Goal: Information Seeking & Learning: Learn about a topic

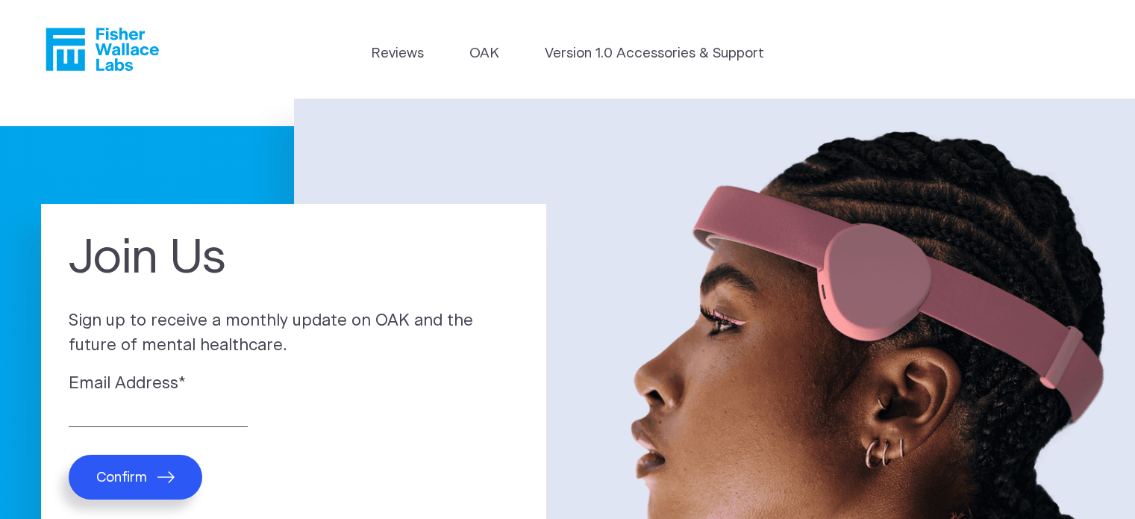
scroll to position [6, 0]
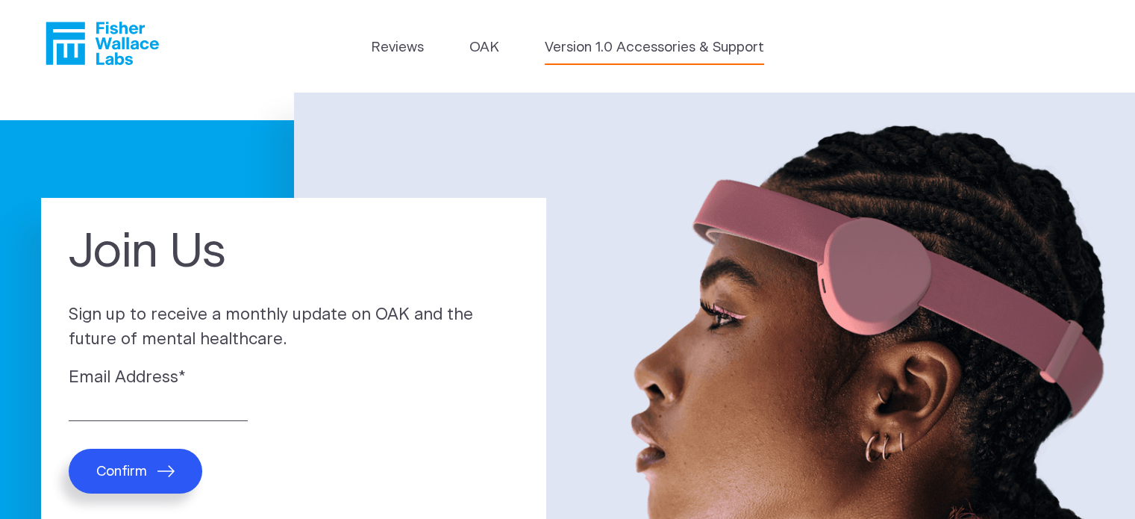
click at [596, 44] on link "Version 1.0 Accessories & Support" at bounding box center [654, 47] width 219 height 21
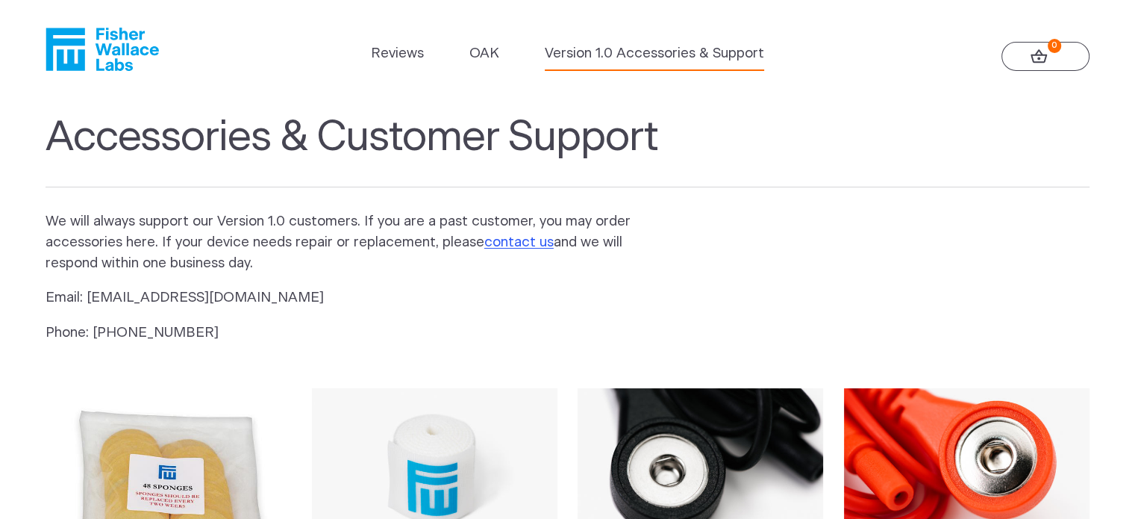
click at [131, 60] on icon "Fisher Wallace" at bounding box center [102, 49] width 113 height 43
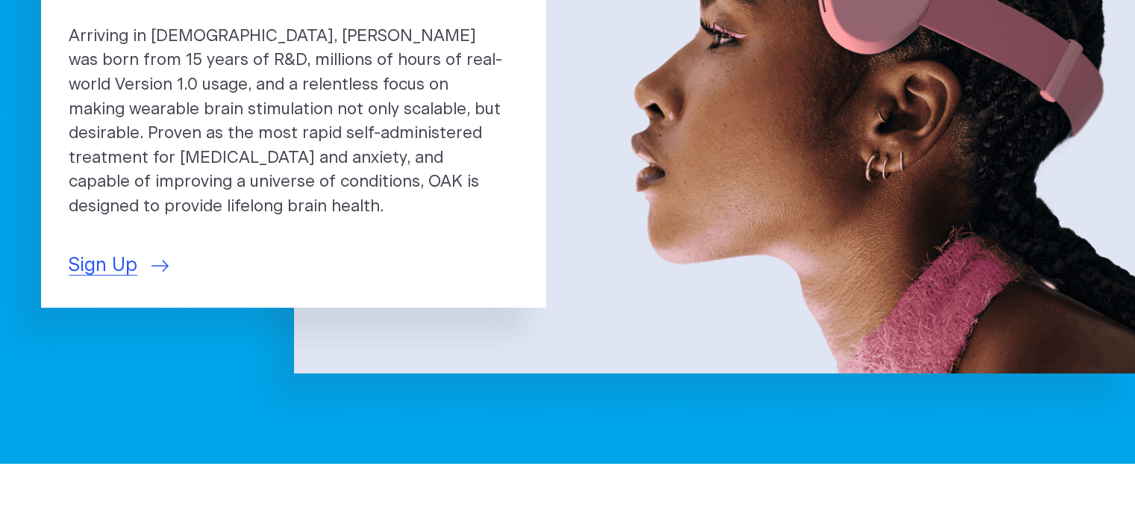
scroll to position [288, 0]
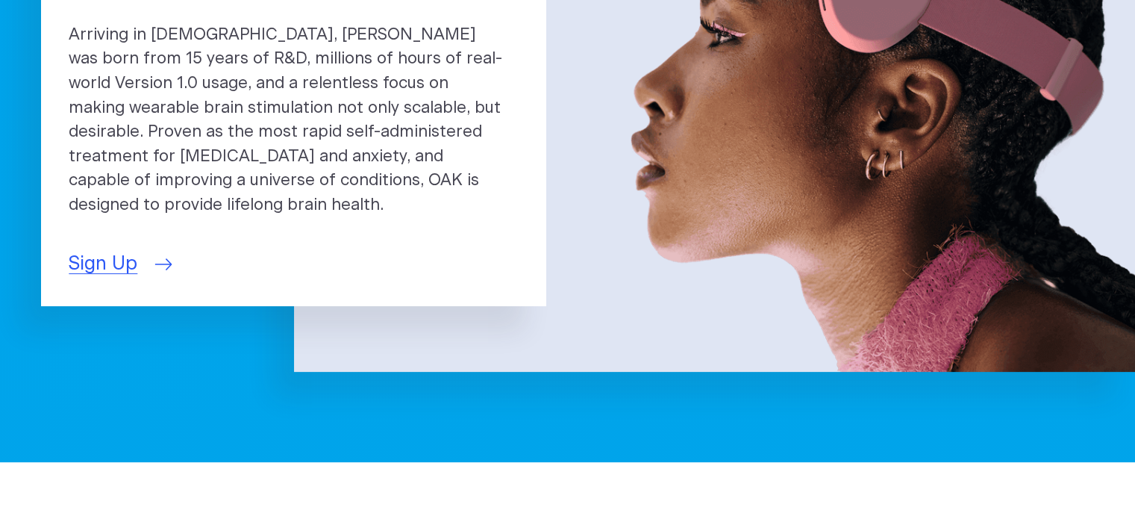
click at [118, 252] on span "Sign Up" at bounding box center [103, 264] width 69 height 28
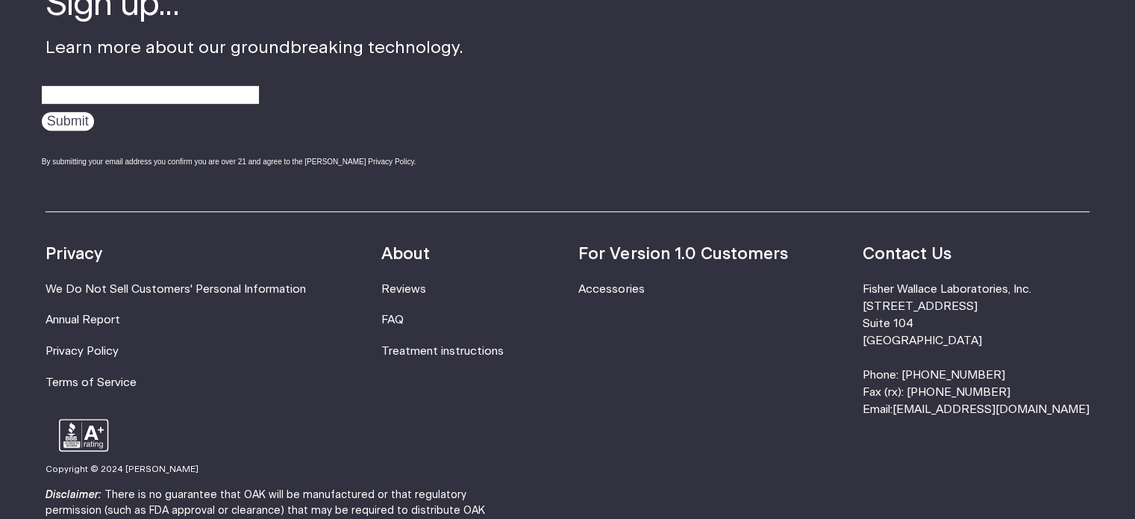
scroll to position [860, 0]
click at [404, 317] on link "FAQ" at bounding box center [392, 318] width 22 height 11
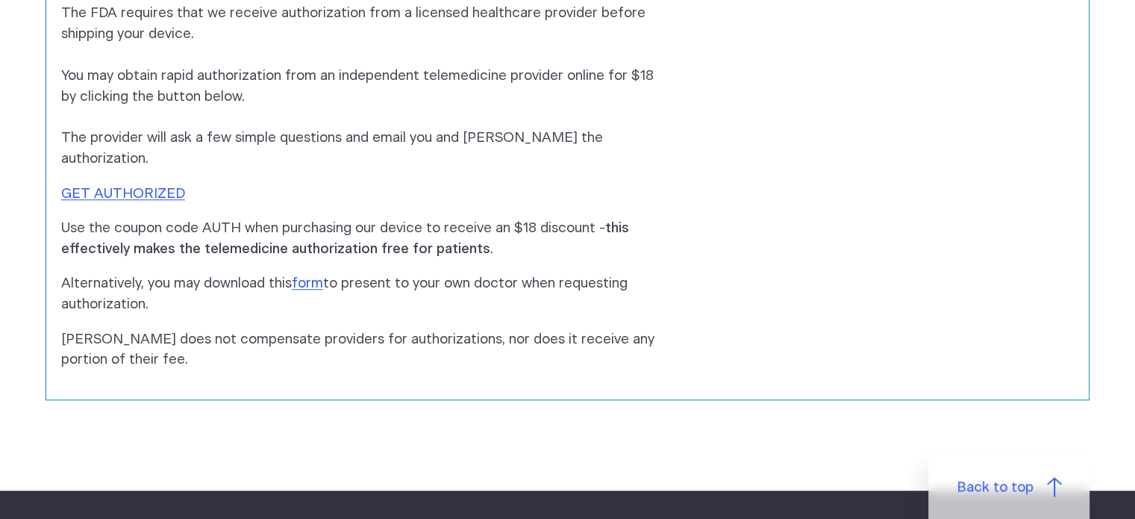
scroll to position [994, 0]
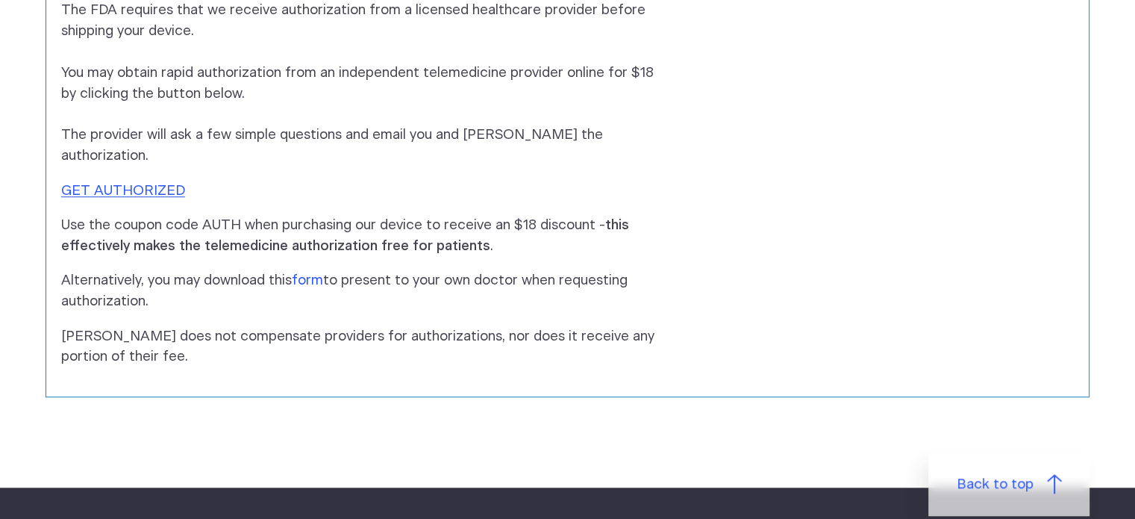
click at [309, 273] on link "form" at bounding box center [307, 280] width 31 height 14
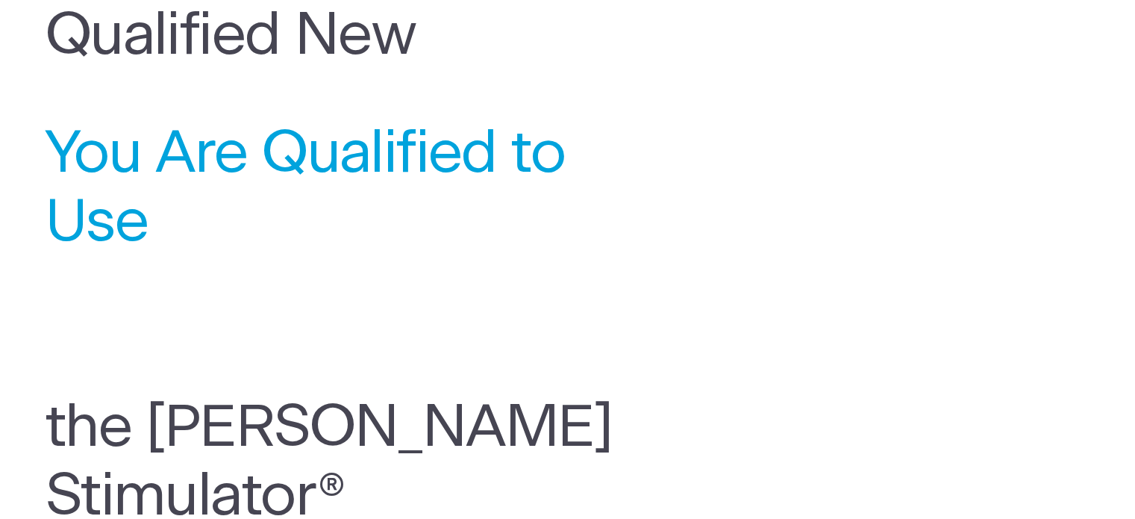
scroll to position [0, 0]
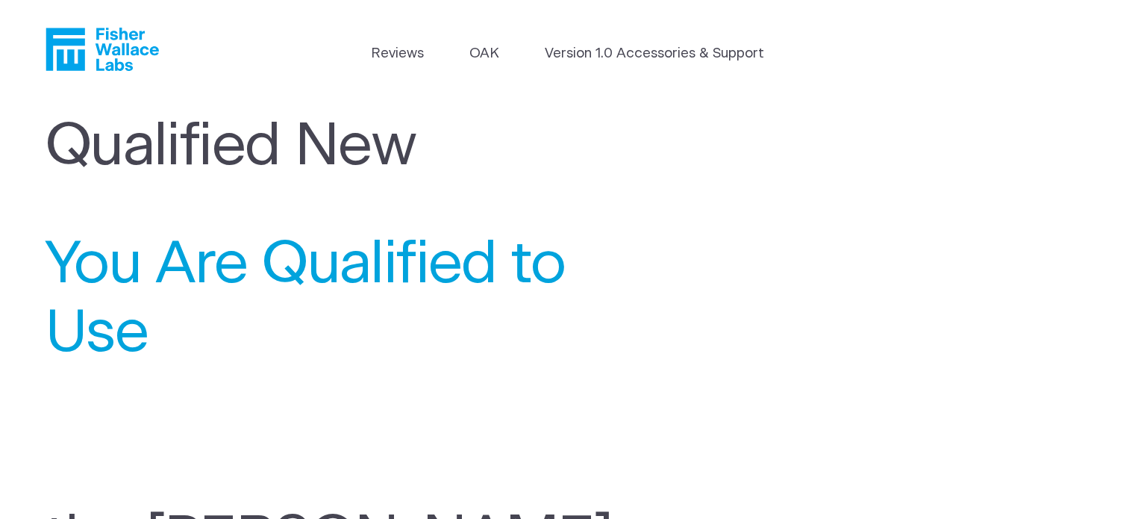
click at [384, 254] on span "You Are Qualified to Use" at bounding box center [317, 299] width 543 height 137
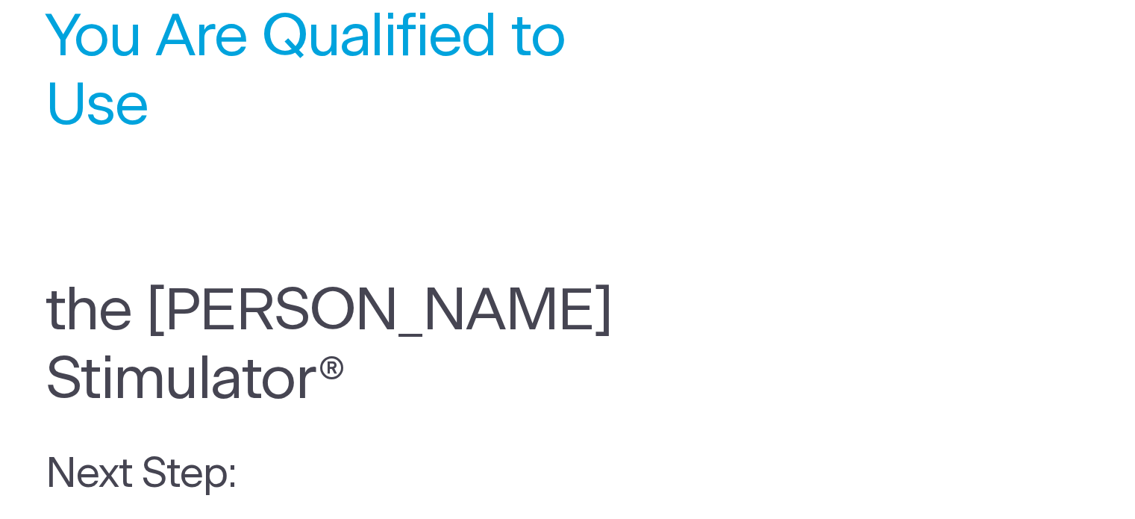
scroll to position [197, 0]
